Goal: Task Accomplishment & Management: Manage account settings

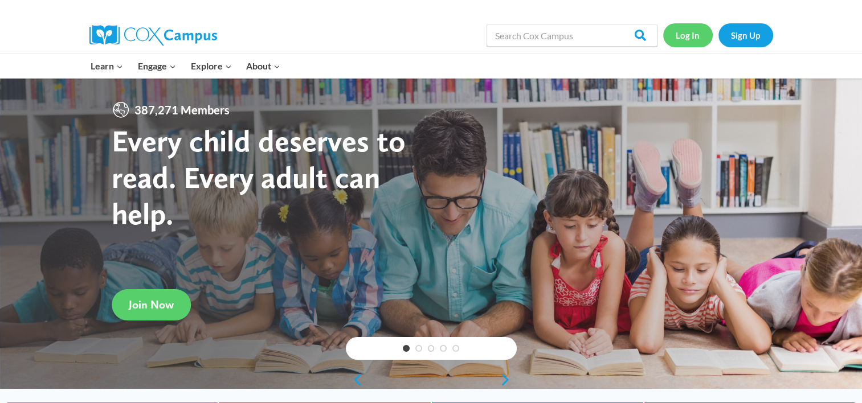
click at [683, 39] on link "Log In" at bounding box center [688, 34] width 50 height 23
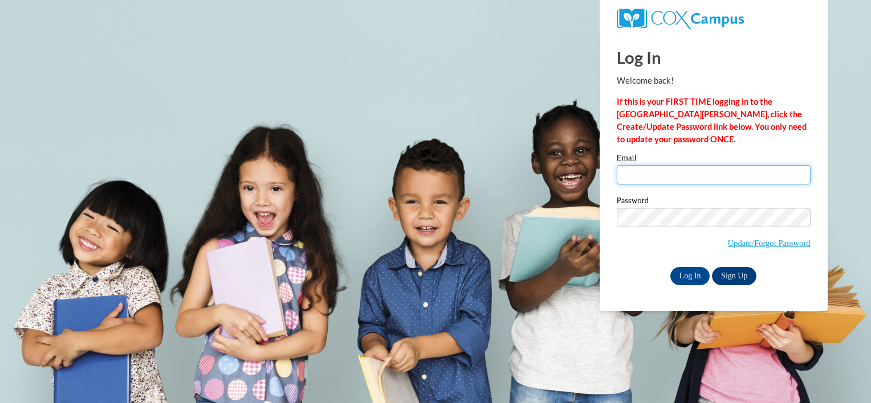
click at [638, 173] on input "Email" at bounding box center [714, 174] width 194 height 19
type input "ejones@atlantaspeechschool.org"
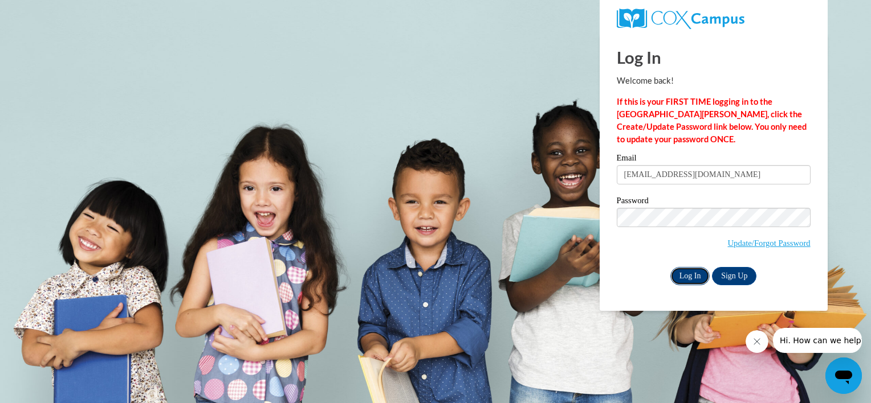
click at [687, 275] on input "Log In" at bounding box center [690, 276] width 40 height 18
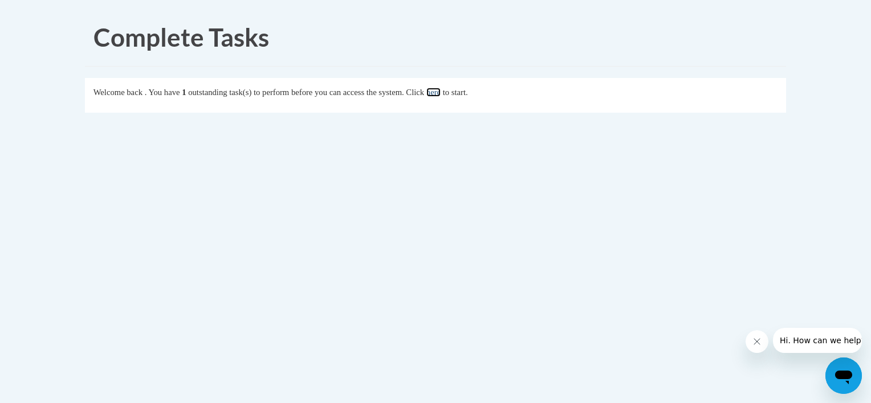
click at [440, 92] on link "here" at bounding box center [433, 92] width 14 height 9
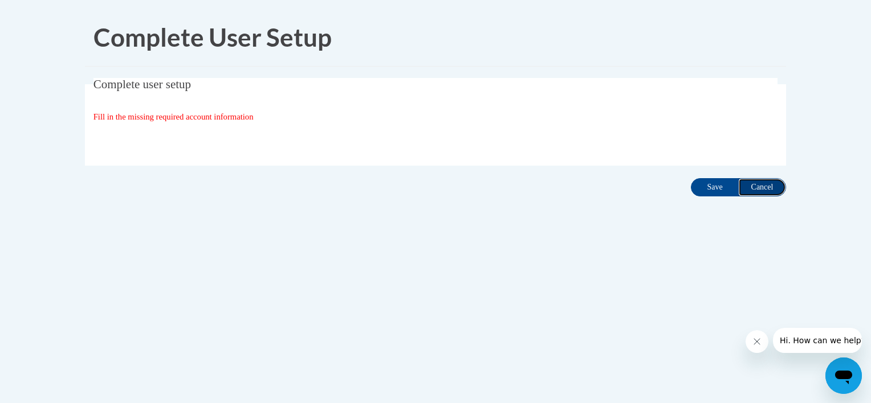
click at [757, 189] on input "Cancel" at bounding box center [762, 187] width 48 height 18
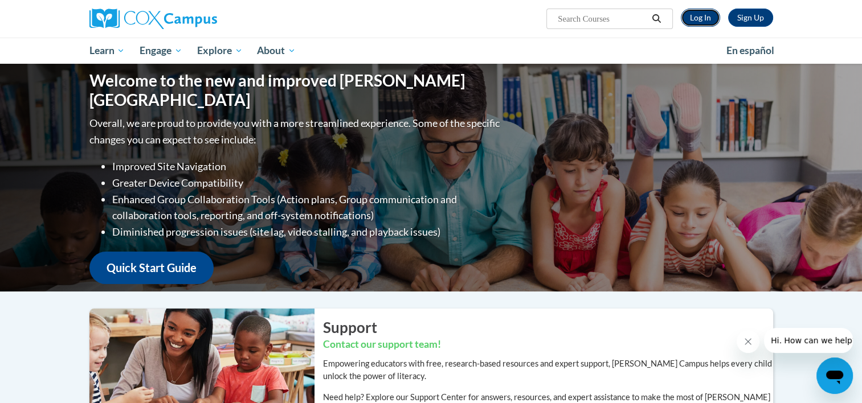
click at [695, 21] on link "Log In" at bounding box center [700, 18] width 39 height 18
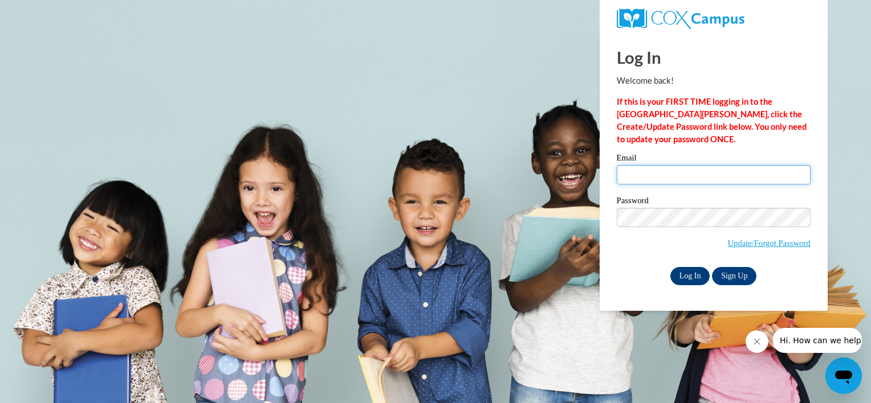
type input "ejones@atlantaspeechschool.org"
click at [693, 274] on input "Log In" at bounding box center [690, 276] width 40 height 18
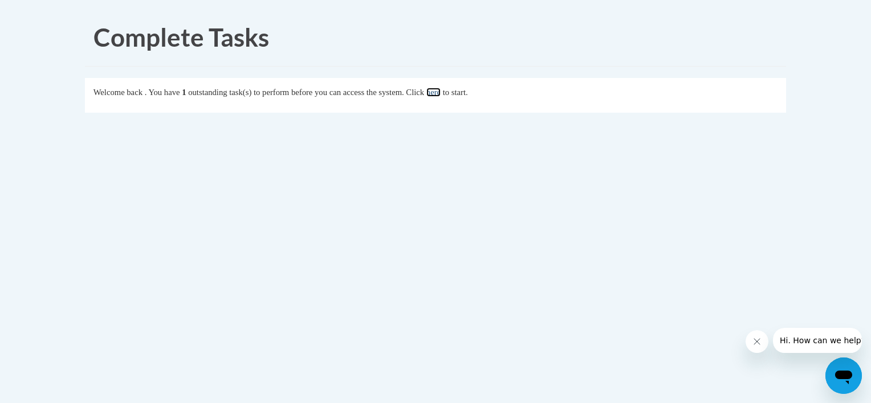
click at [440, 92] on link "here" at bounding box center [433, 92] width 14 height 9
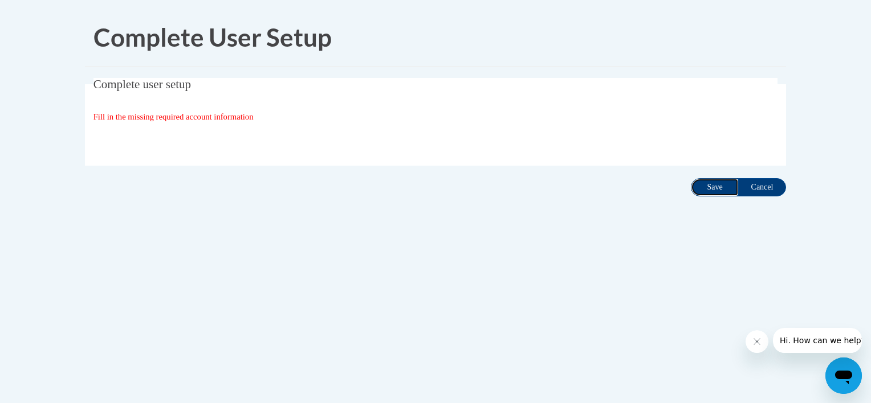
click at [708, 187] on input "Save" at bounding box center [715, 187] width 48 height 18
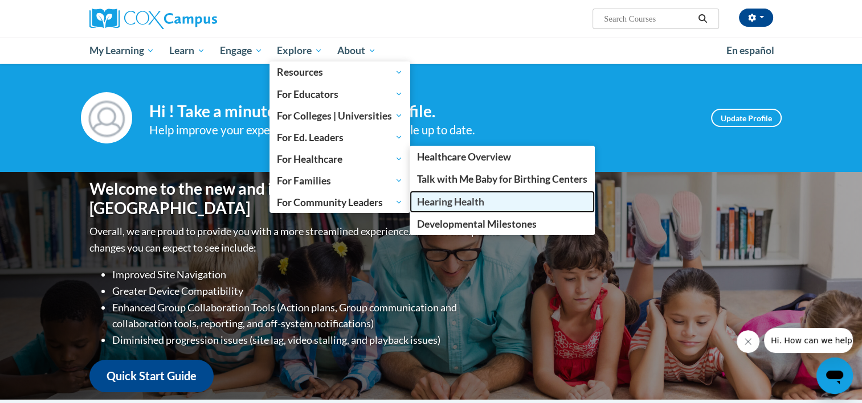
click at [453, 203] on span "Hearing Health" at bounding box center [450, 202] width 67 height 12
